Goal: Book appointment/travel/reservation

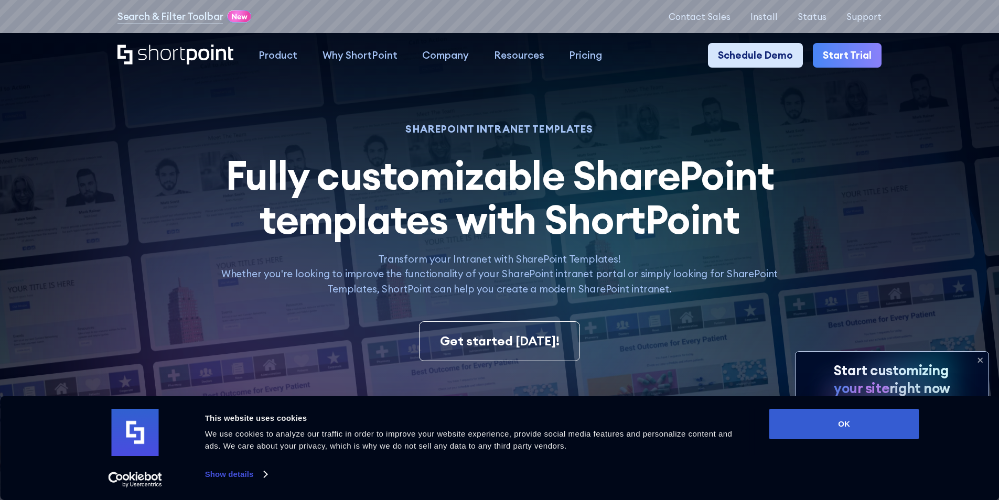
click at [781, 52] on link "Schedule Demo" at bounding box center [755, 55] width 95 height 25
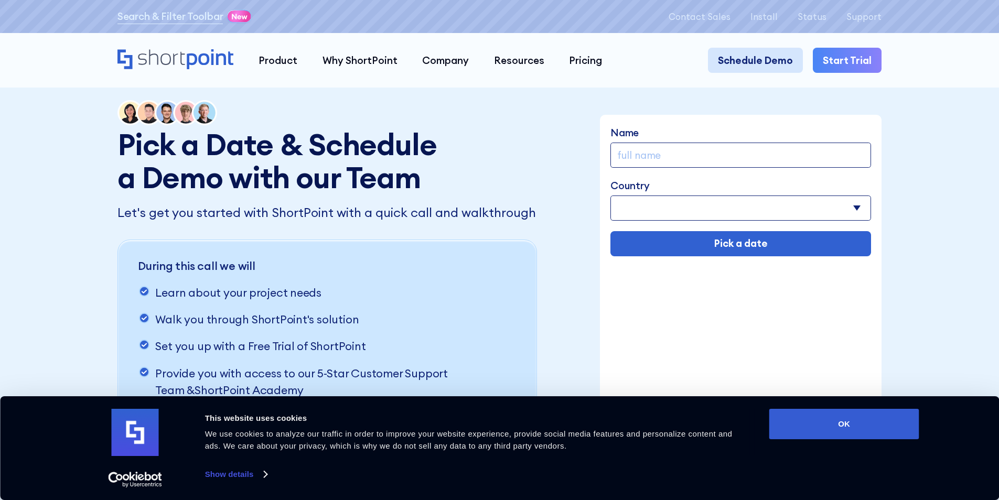
click at [741, 60] on link "Schedule Demo" at bounding box center [755, 60] width 95 height 25
click at [745, 60] on link "Schedule Demo" at bounding box center [755, 60] width 95 height 25
click at [778, 62] on link "Schedule Demo" at bounding box center [755, 60] width 95 height 25
